Goal: Check status

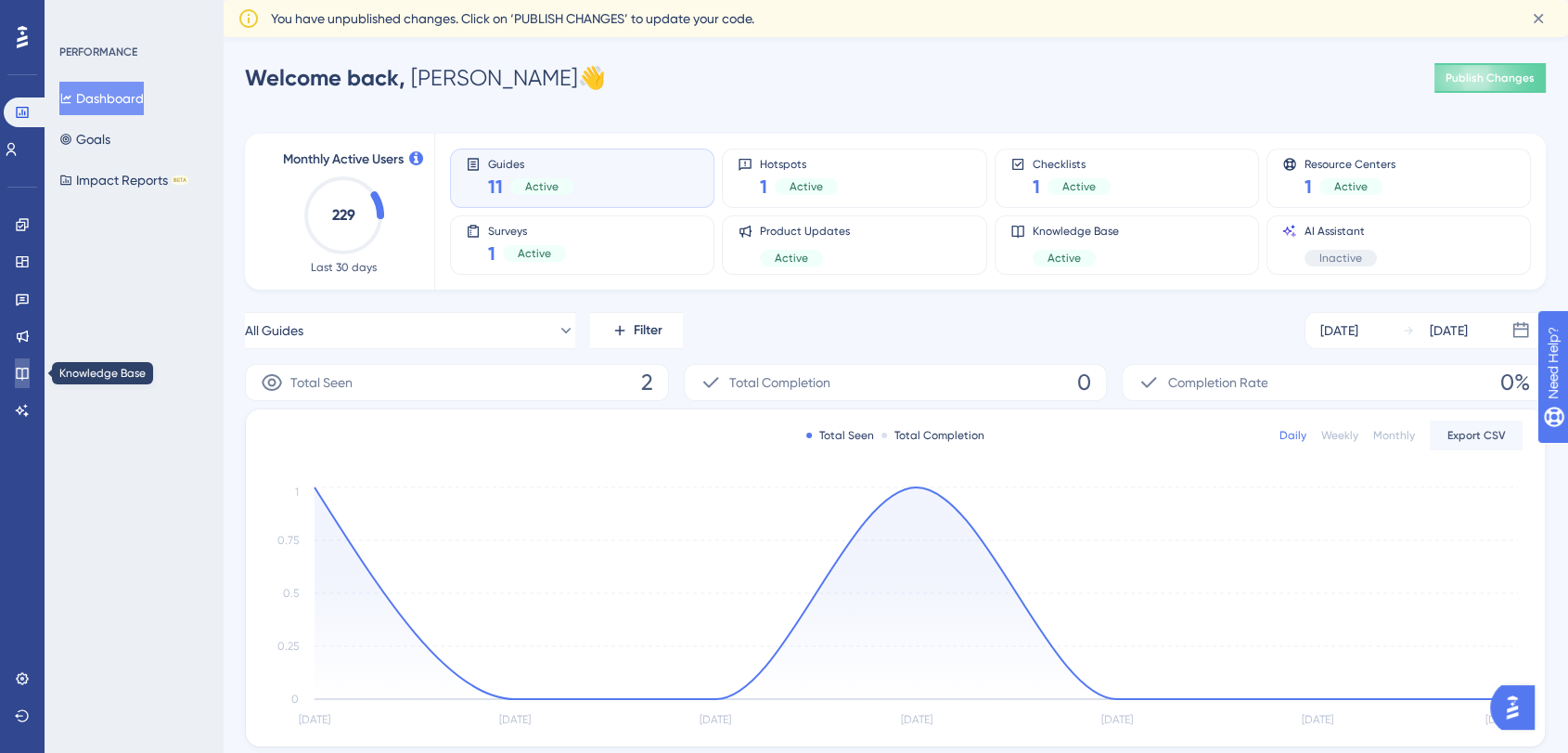
click at [27, 383] on link at bounding box center [21, 373] width 15 height 29
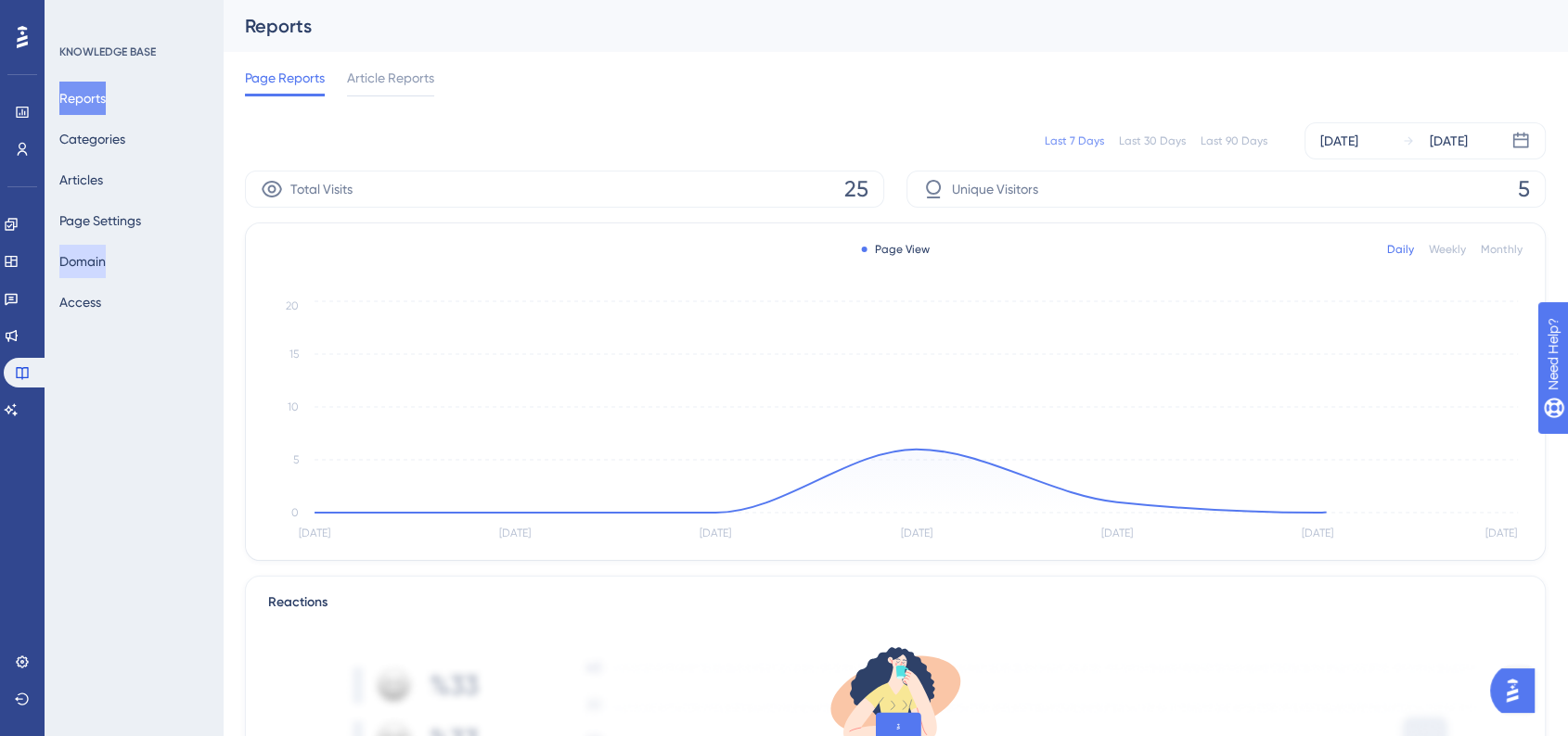
click at [106, 264] on button "Domain" at bounding box center [83, 262] width 47 height 33
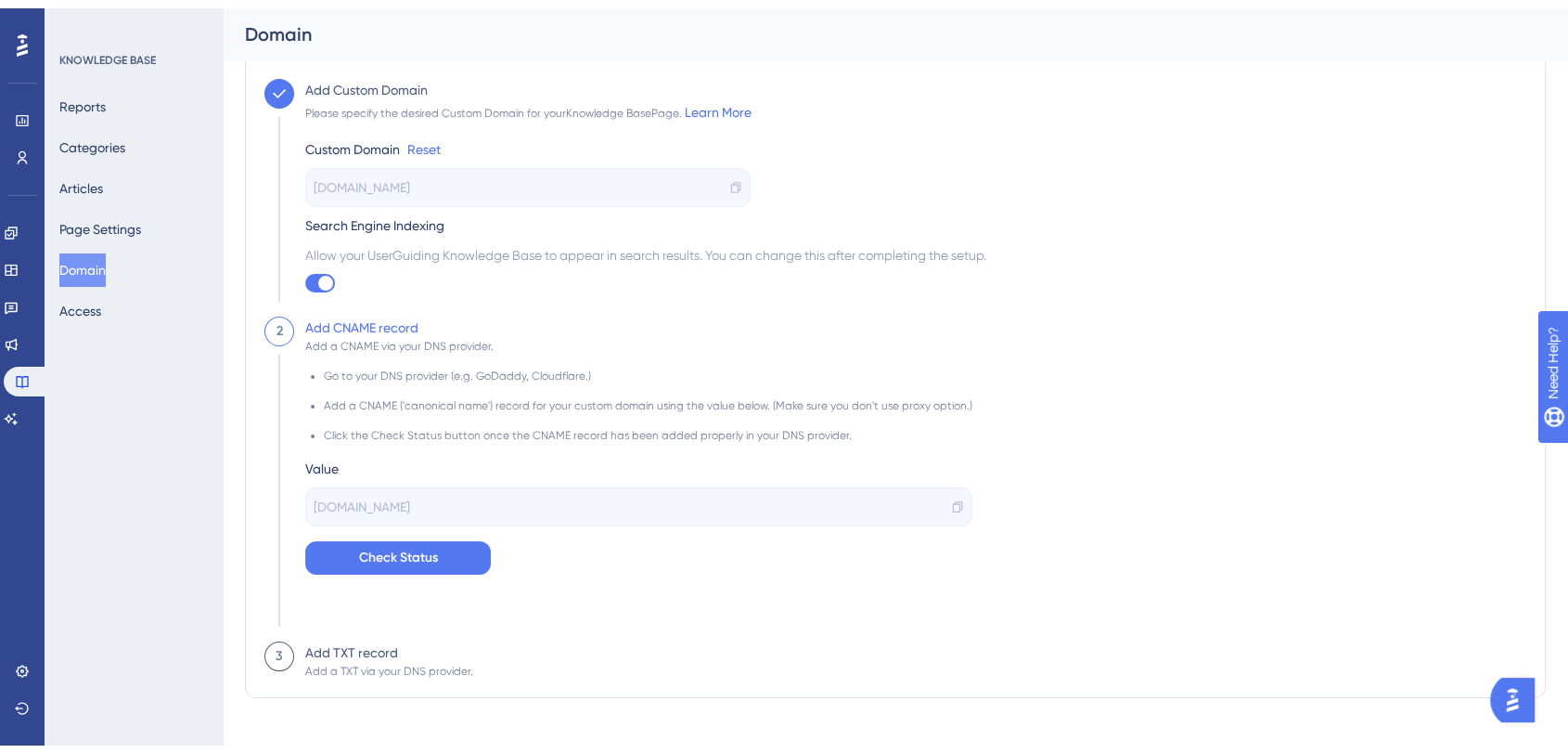
scroll to position [87, 0]
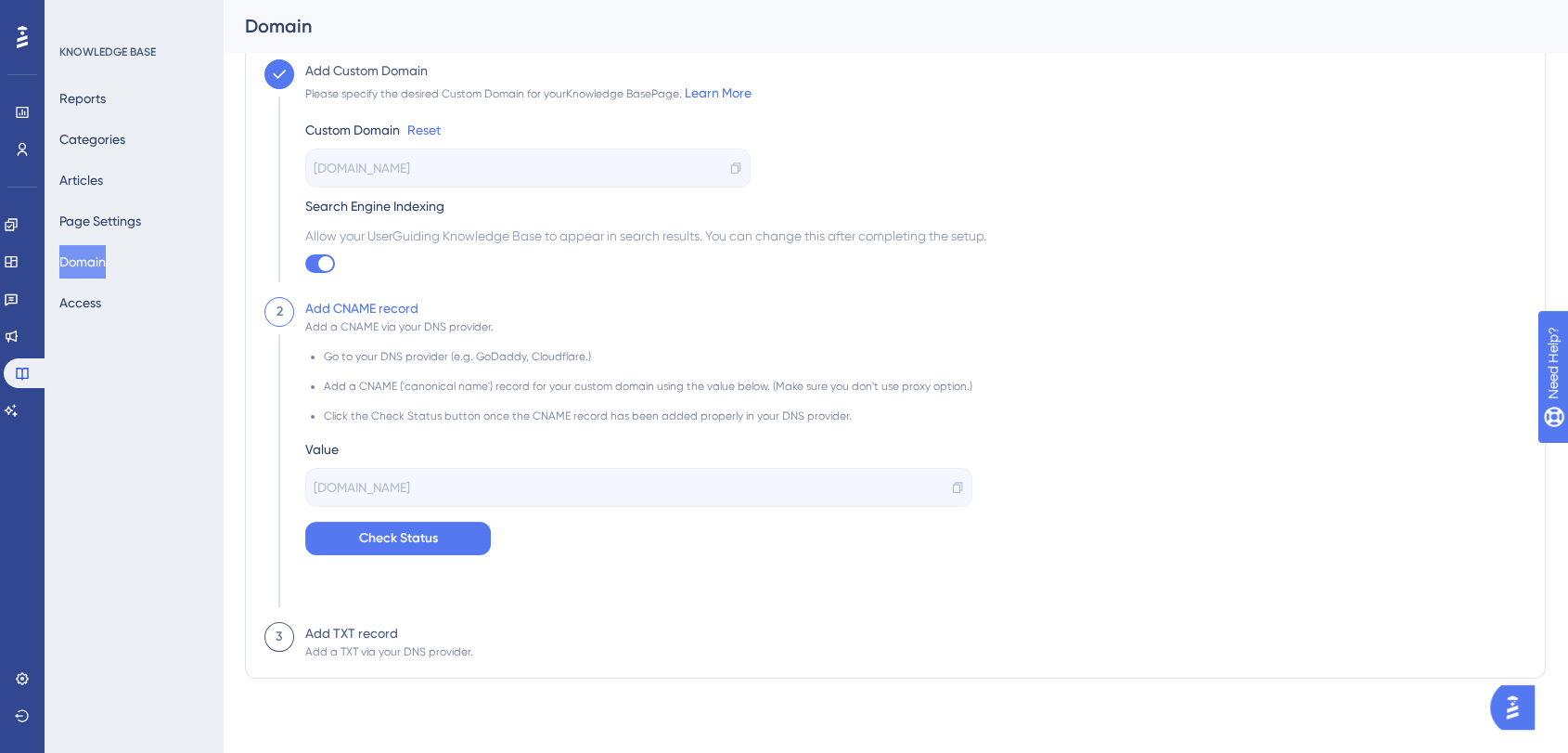
drag, startPoint x: 1582, startPoint y: 187, endPoint x: 13, endPoint y: 14, distance: 1578.5
click at [349, 650] on div "Add a TXT via your DNS provider." at bounding box center [389, 651] width 168 height 15
click at [400, 629] on div "Add TXT record Add a TXT via your DNS provider." at bounding box center [384, 640] width 179 height 37
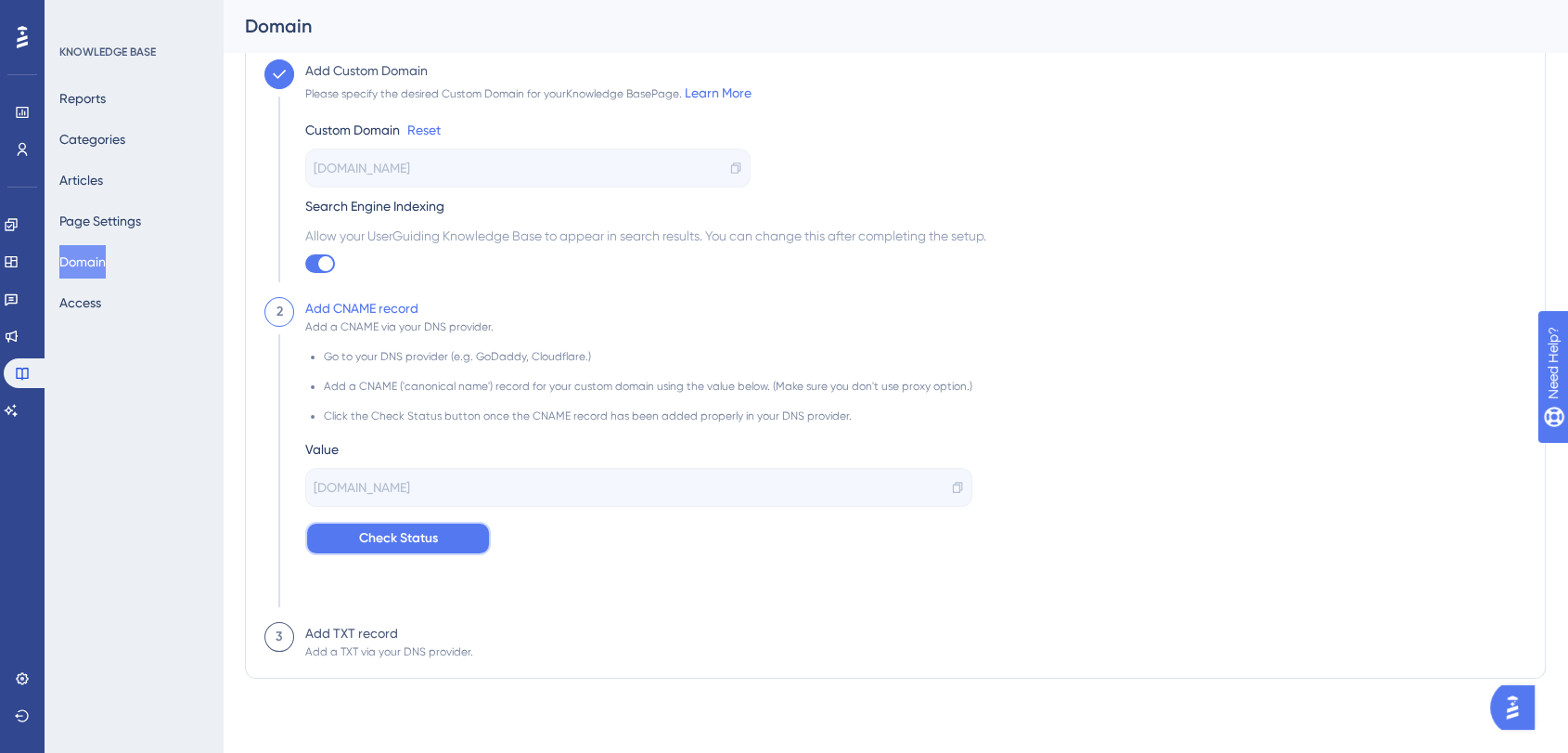
click at [394, 542] on span "Check Status" at bounding box center [398, 538] width 79 height 22
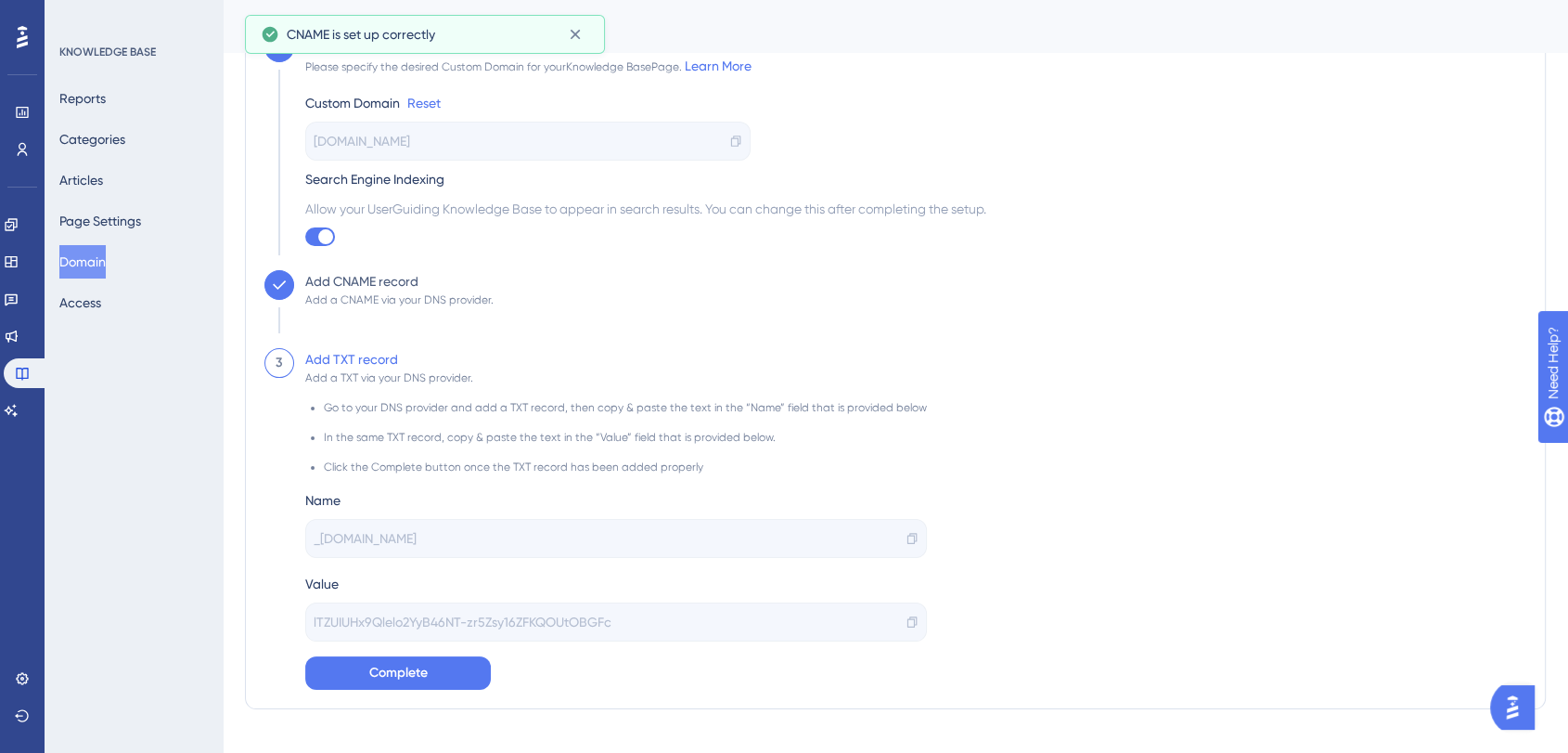
scroll to position [143, 0]
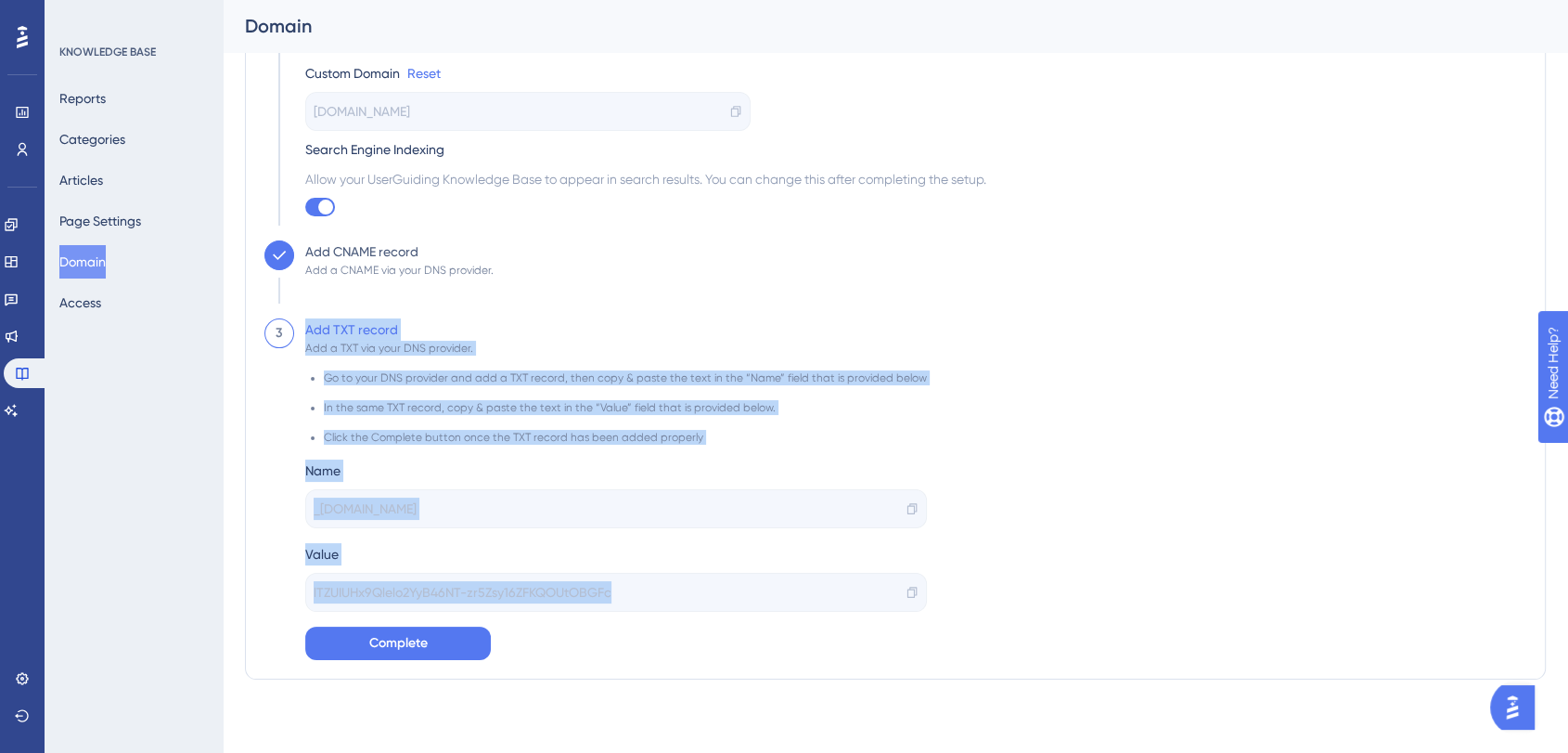
drag, startPoint x: 304, startPoint y: 321, endPoint x: 1000, endPoint y: 581, distance: 743.0
click at [1002, 581] on div "3 Add TXT record Add a TXT via your DNS provider. Go to your DNS provider and a…" at bounding box center [896, 489] width 1262 height 342
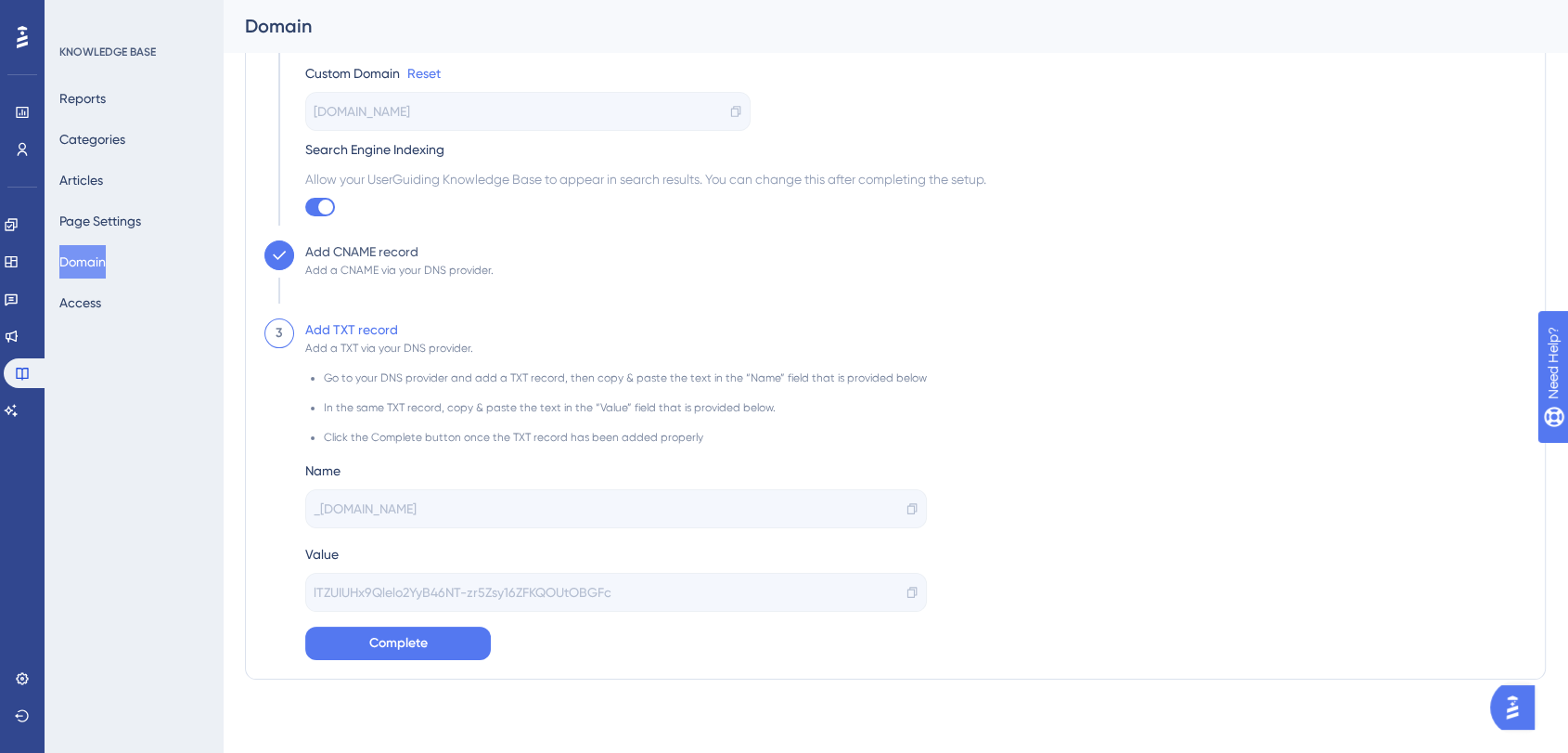
click at [1000, 581] on div "3 Add TXT record Add a TXT via your DNS provider. Go to your DNS provider and a…" at bounding box center [896, 489] width 1262 height 342
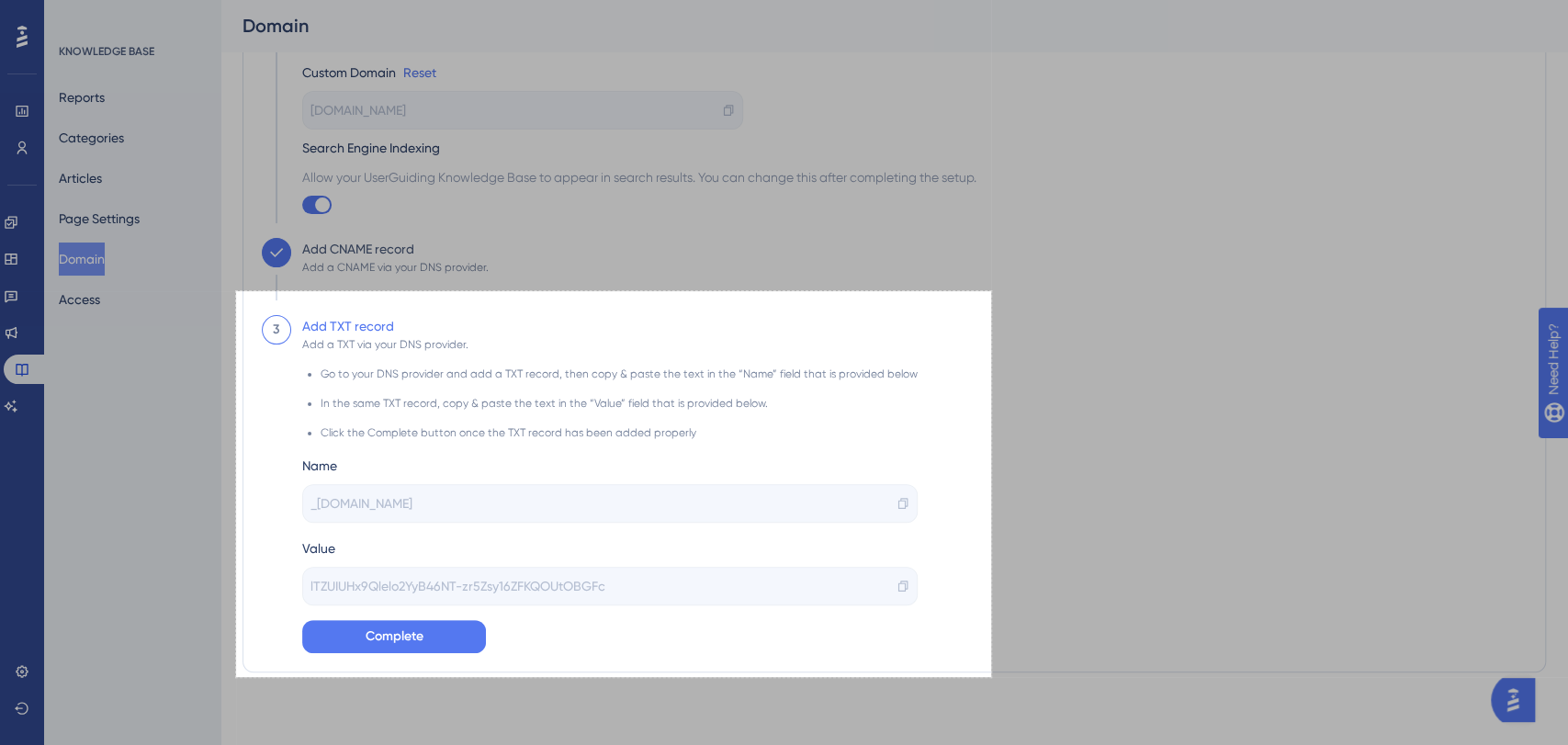
drag, startPoint x: 991, startPoint y: 291, endPoint x: 238, endPoint y: 677, distance: 846.2
click at [238, 677] on div "822 X 420" at bounding box center [784, 301] width 1568 height 886
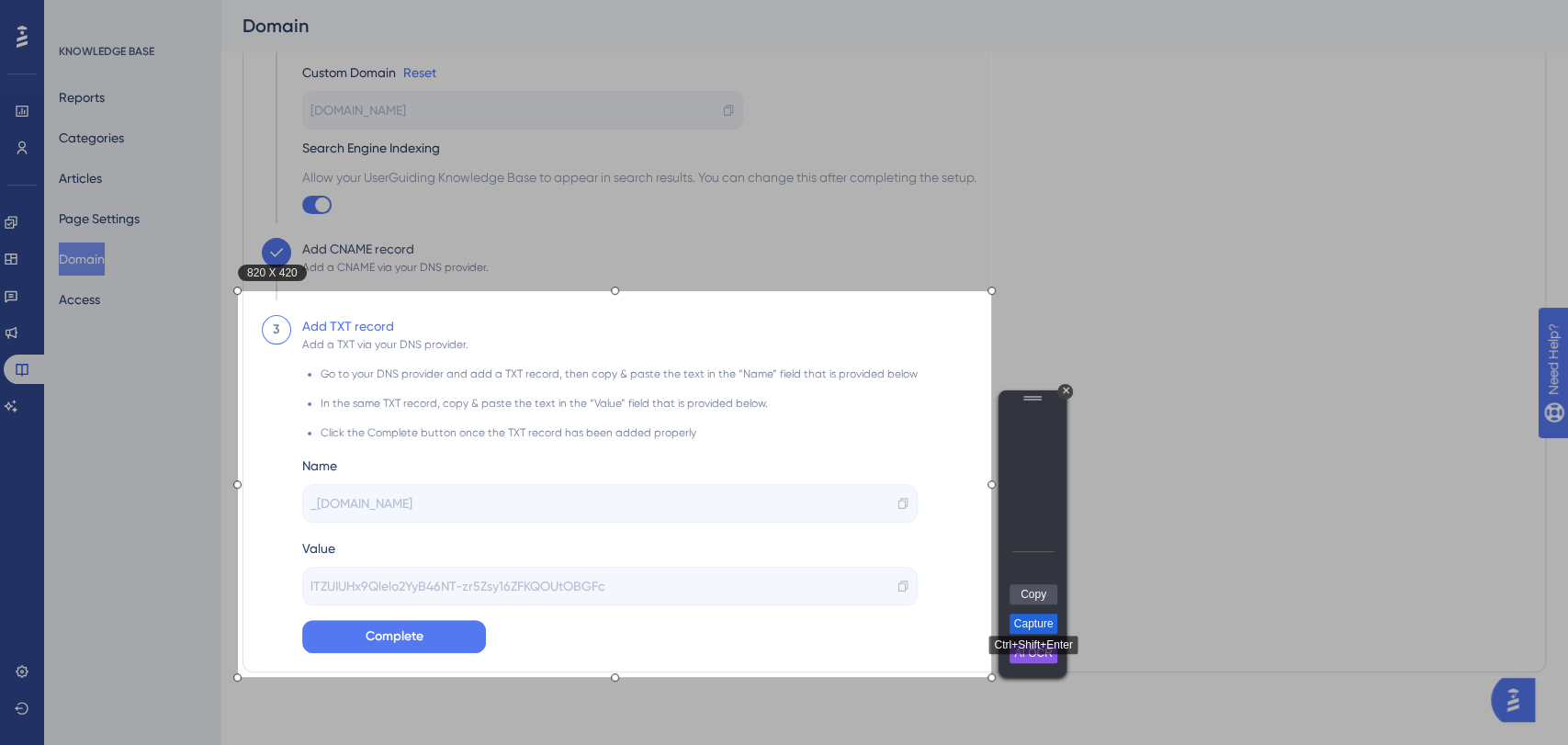
click at [1040, 631] on link "Capture" at bounding box center [1034, 623] width 48 height 20
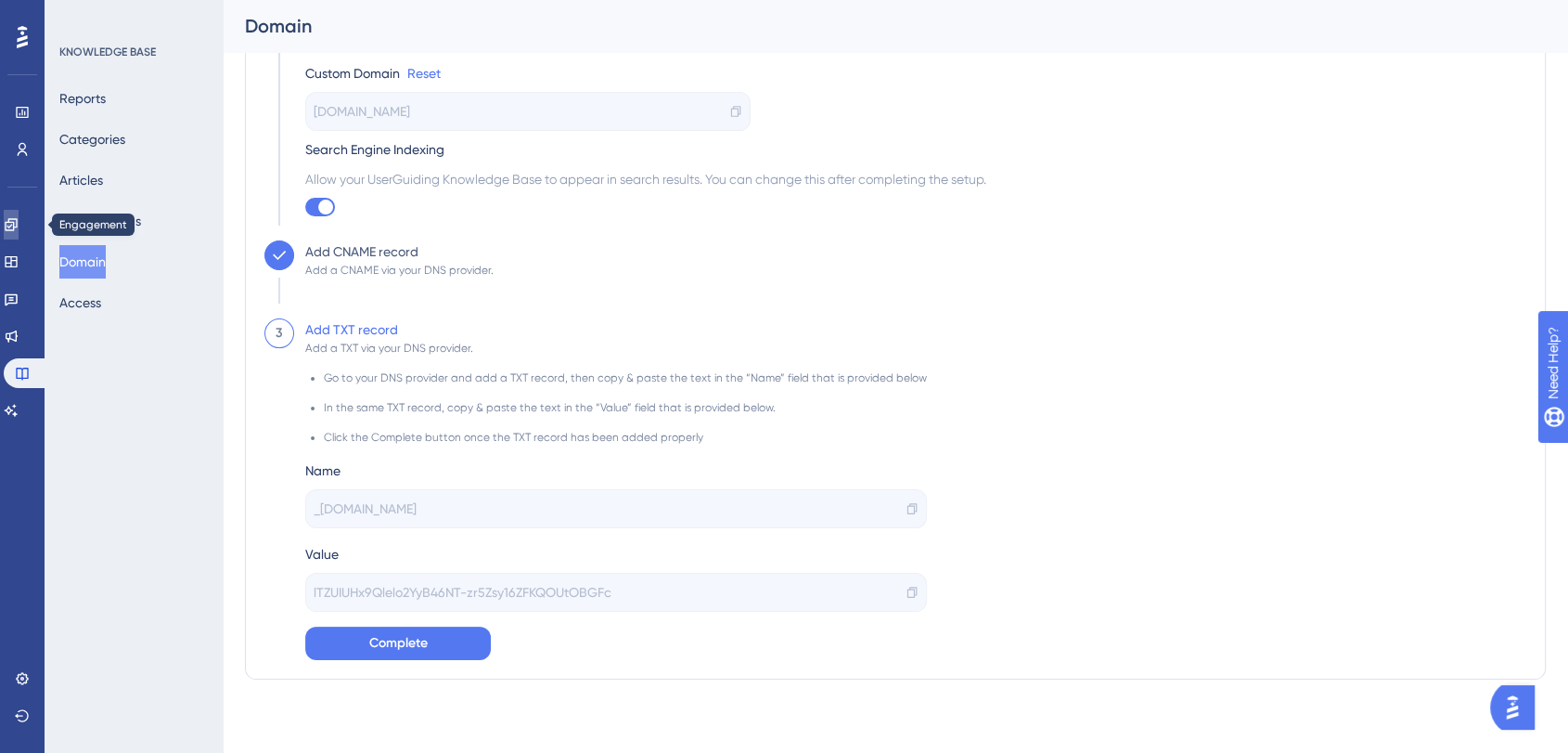
click at [10, 224] on link at bounding box center [11, 224] width 15 height 29
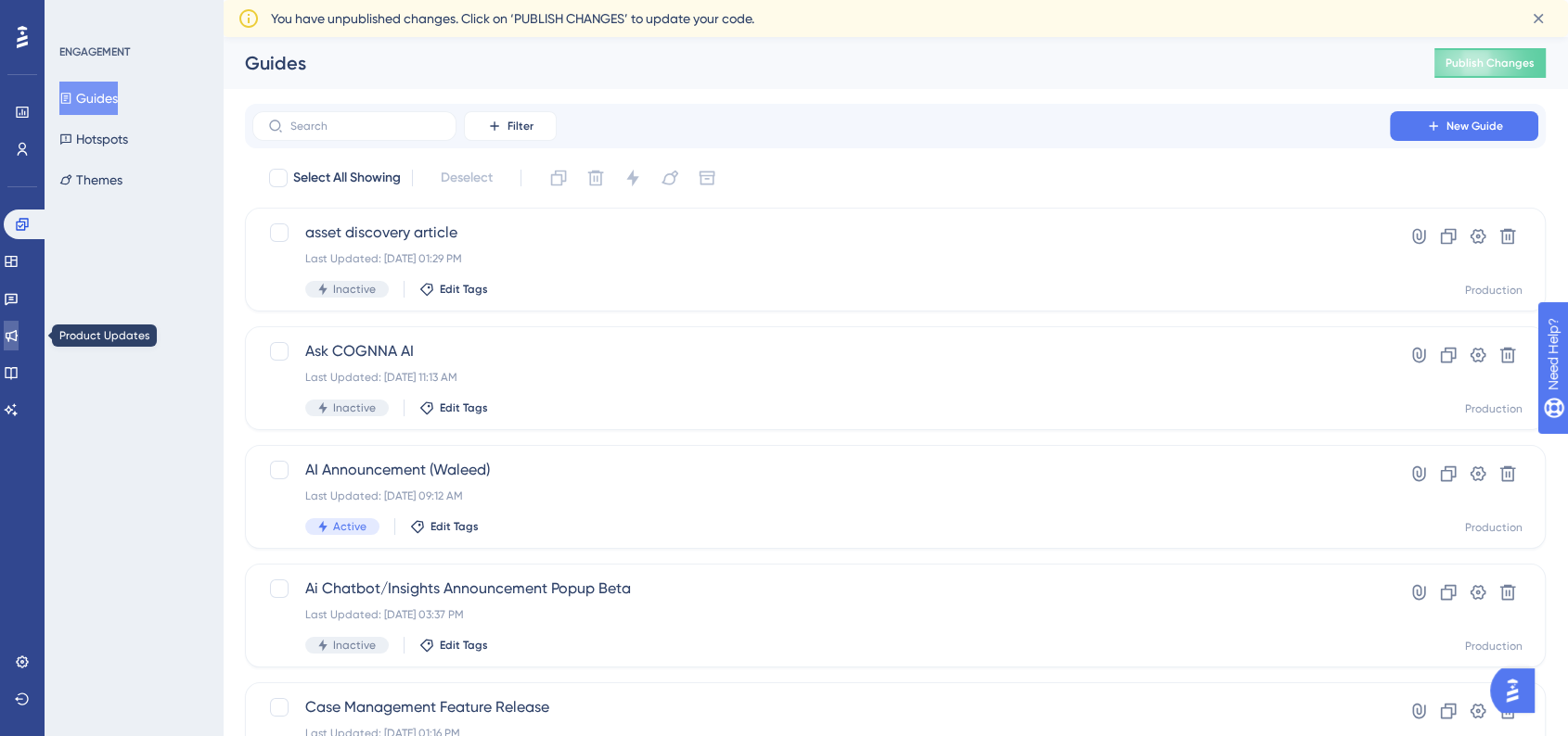
click at [19, 337] on icon at bounding box center [11, 335] width 15 height 15
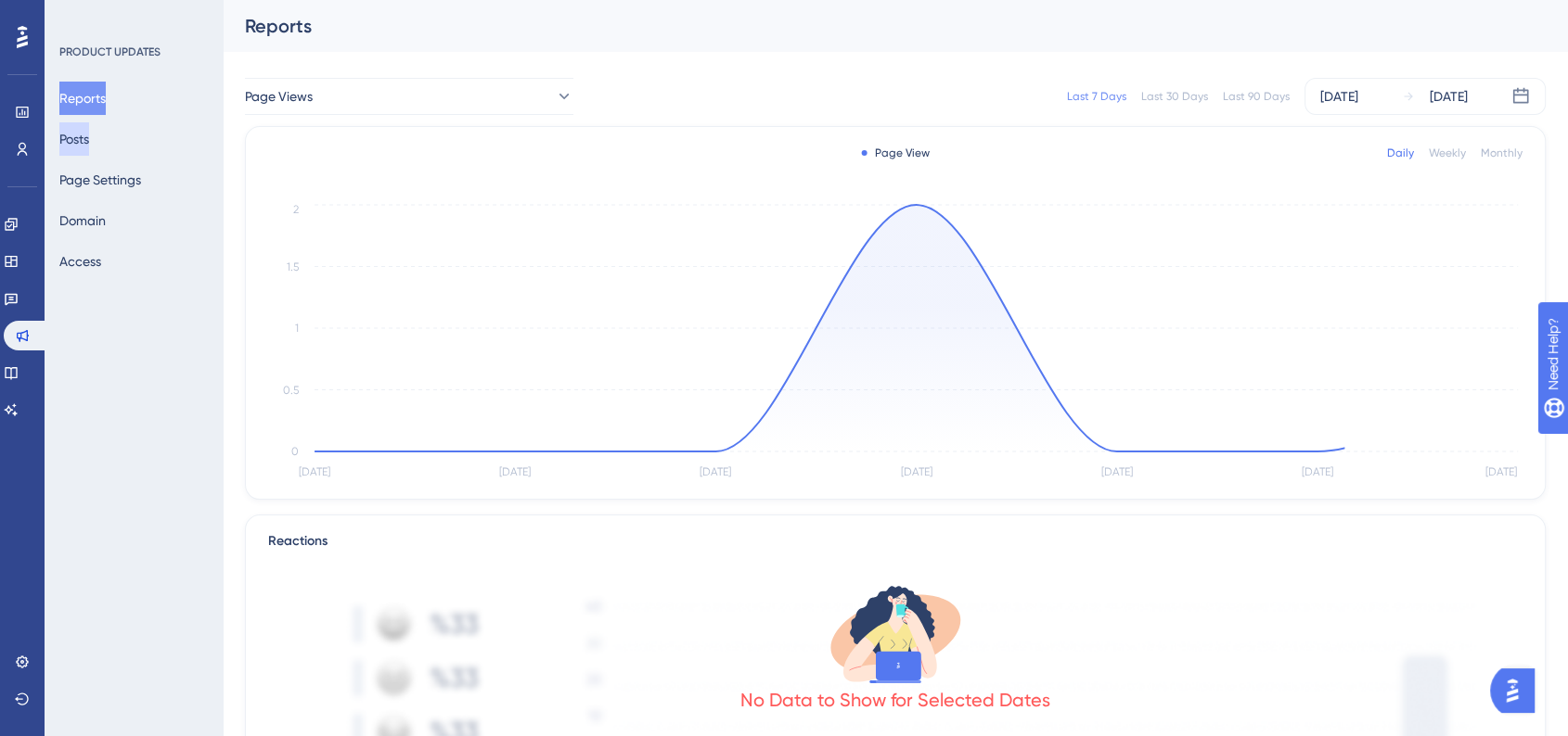
click at [89, 135] on button "Posts" at bounding box center [74, 139] width 29 height 33
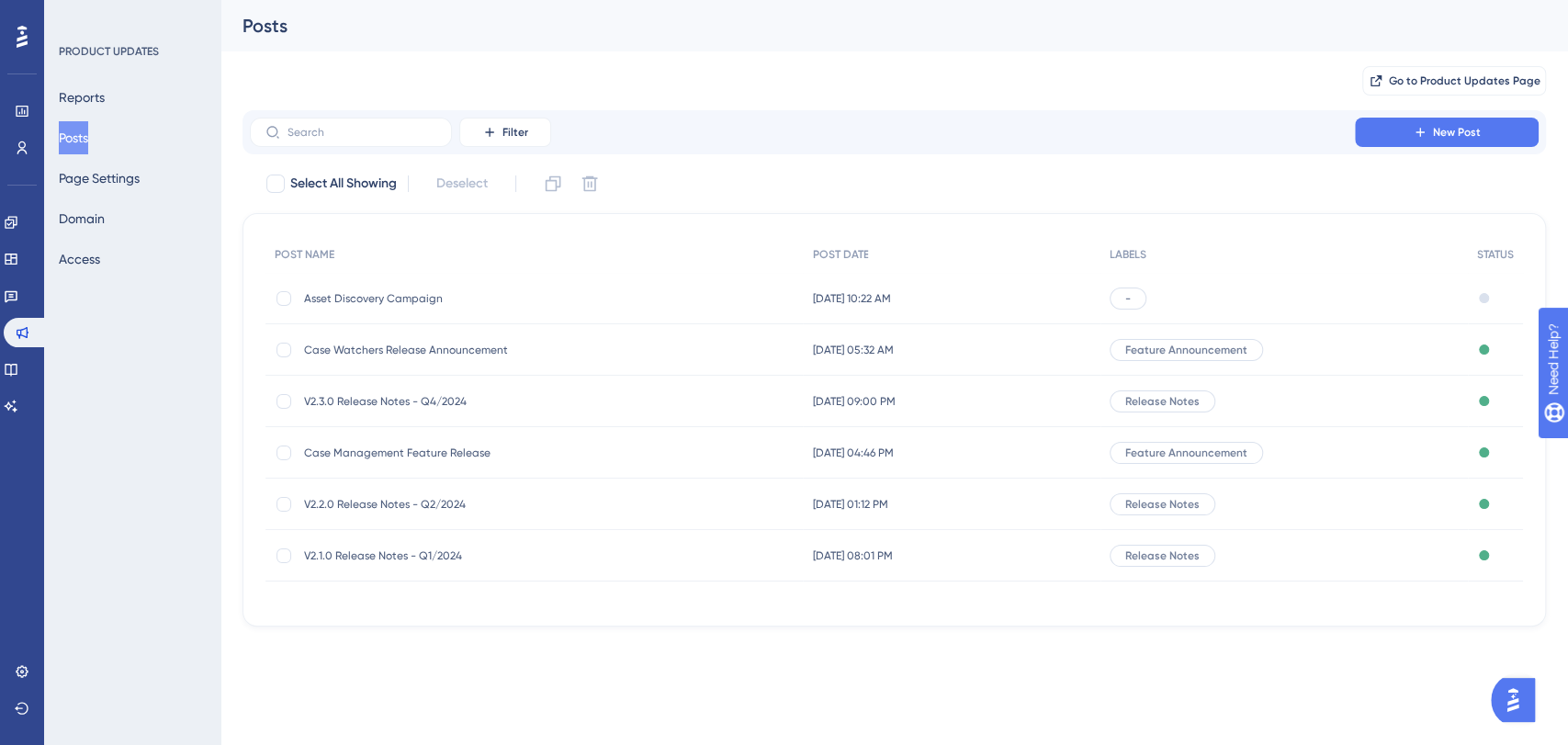
click at [539, 293] on span "Asset Discovery Campaign" at bounding box center [450, 298] width 294 height 14
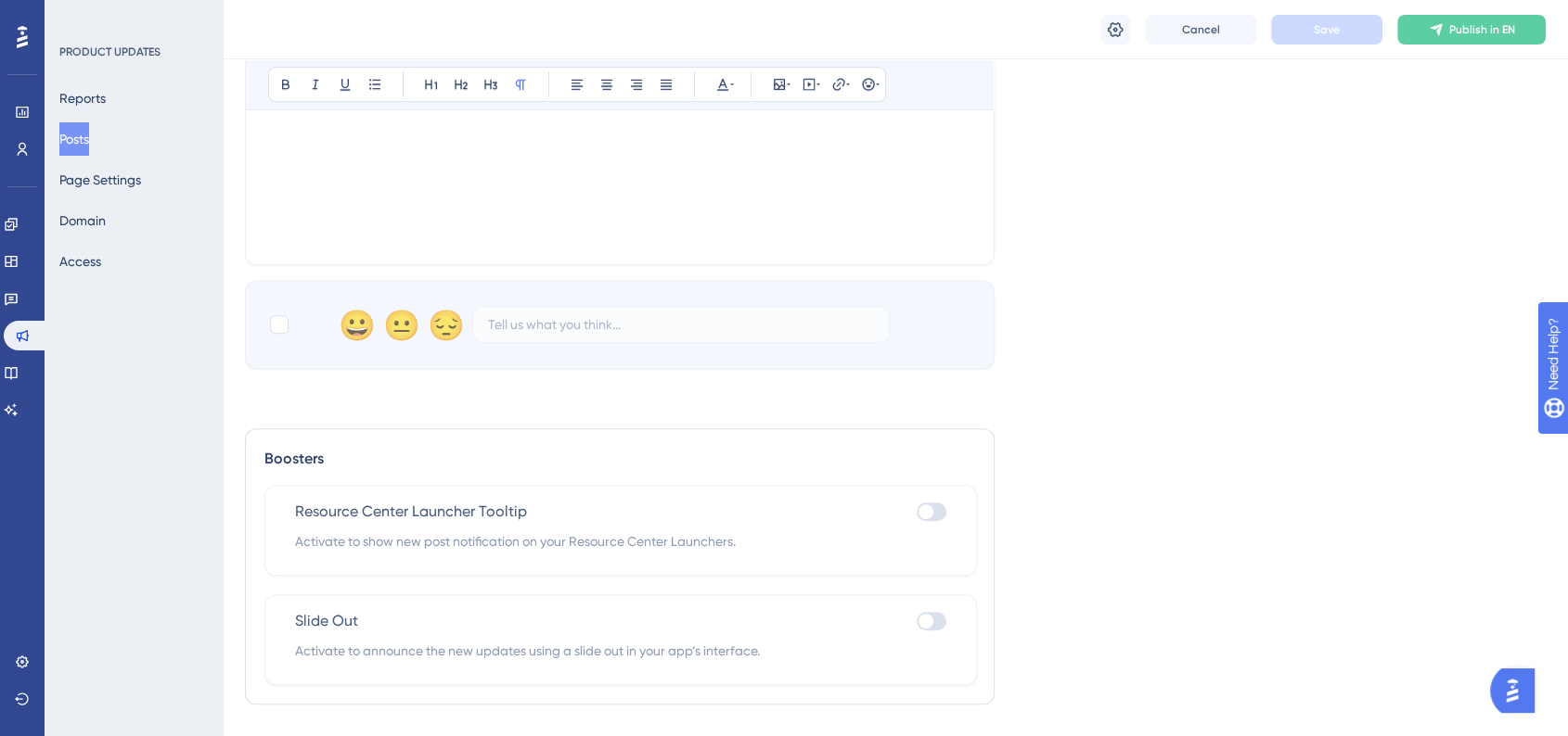
scroll to position [950, 0]
